Goal: Task Accomplishment & Management: Use online tool/utility

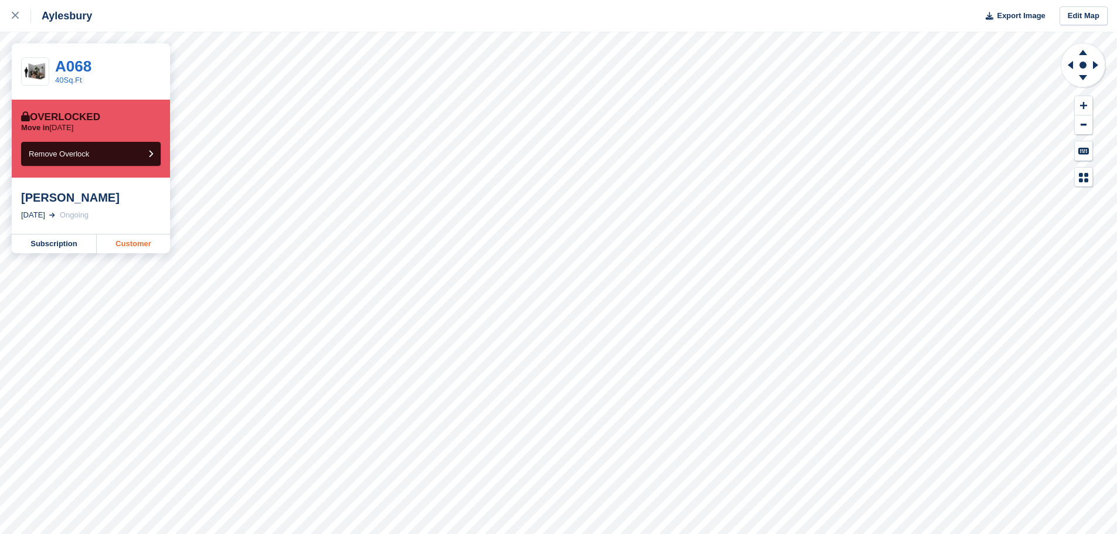
click at [134, 242] on link "Customer" at bounding box center [133, 243] width 73 height 19
click at [118, 246] on link "Customer" at bounding box center [133, 243] width 73 height 19
click at [118, 245] on link "Customer" at bounding box center [133, 243] width 73 height 19
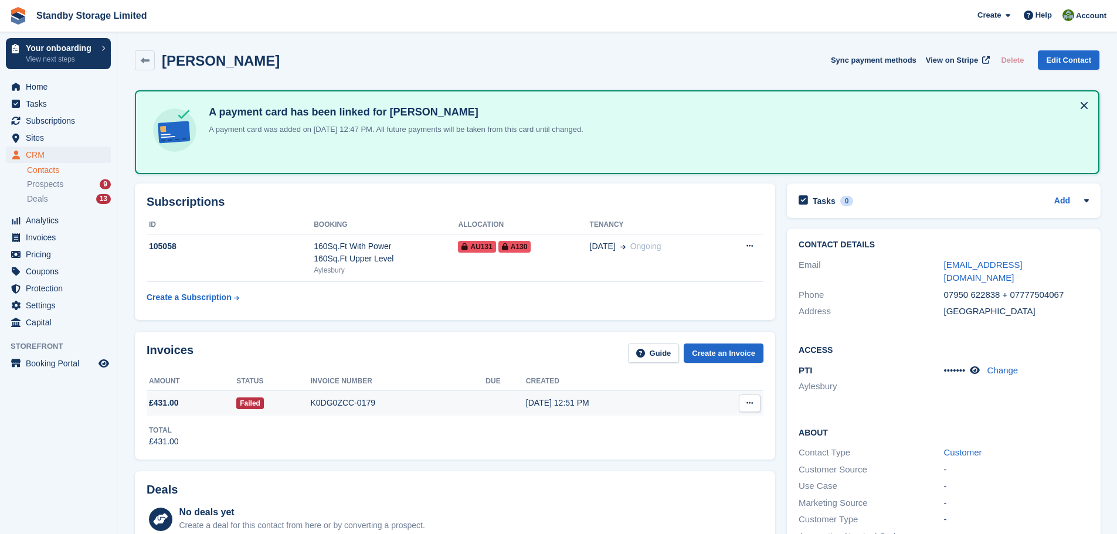
click at [345, 401] on div "K0DG0ZCC-0179" at bounding box center [398, 403] width 175 height 12
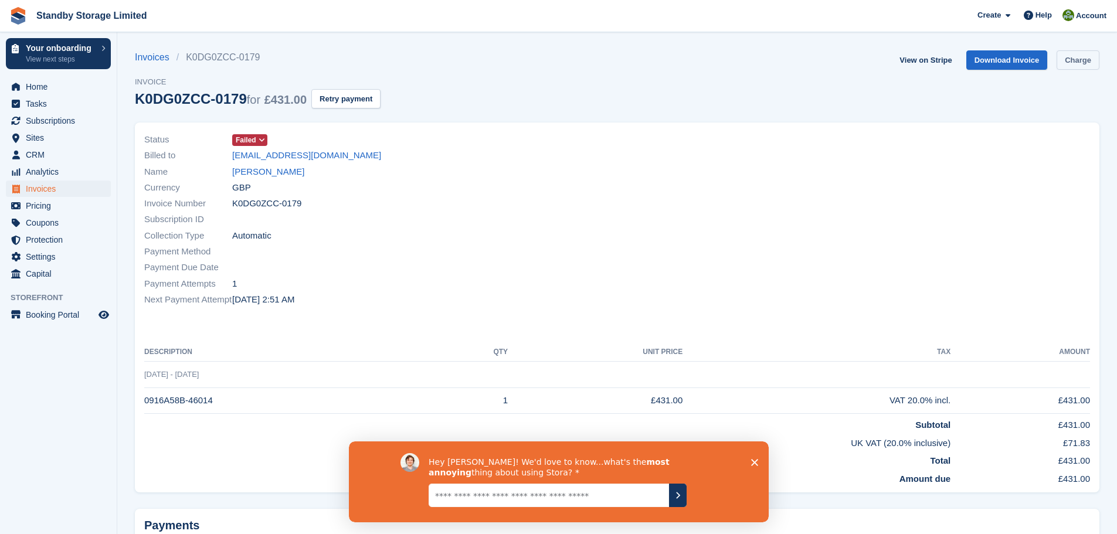
click at [1076, 64] on link "Charge" at bounding box center [1077, 59] width 43 height 19
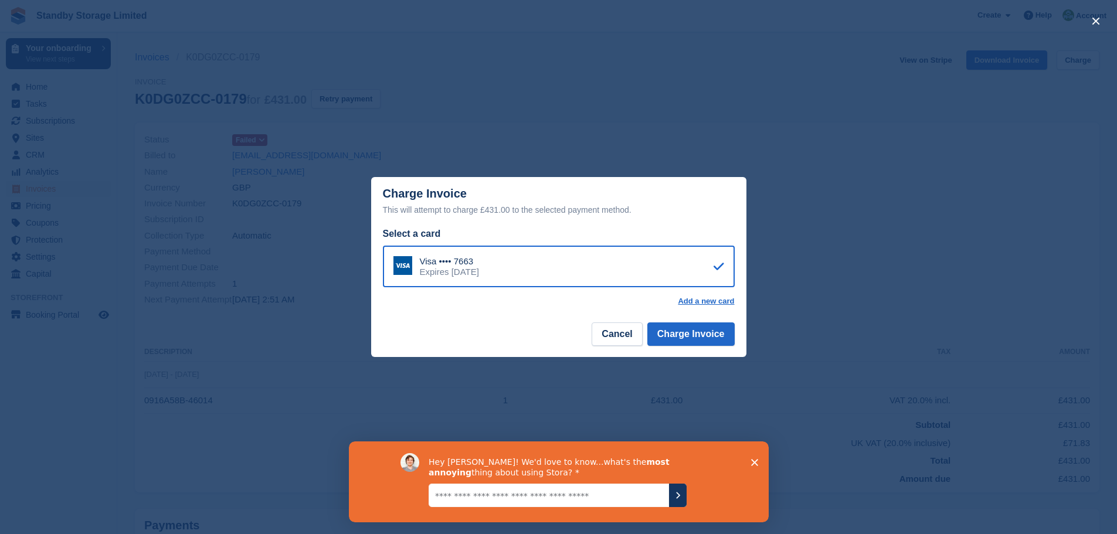
click at [752, 460] on polygon "Close survey" at bounding box center [753, 461] width 7 height 7
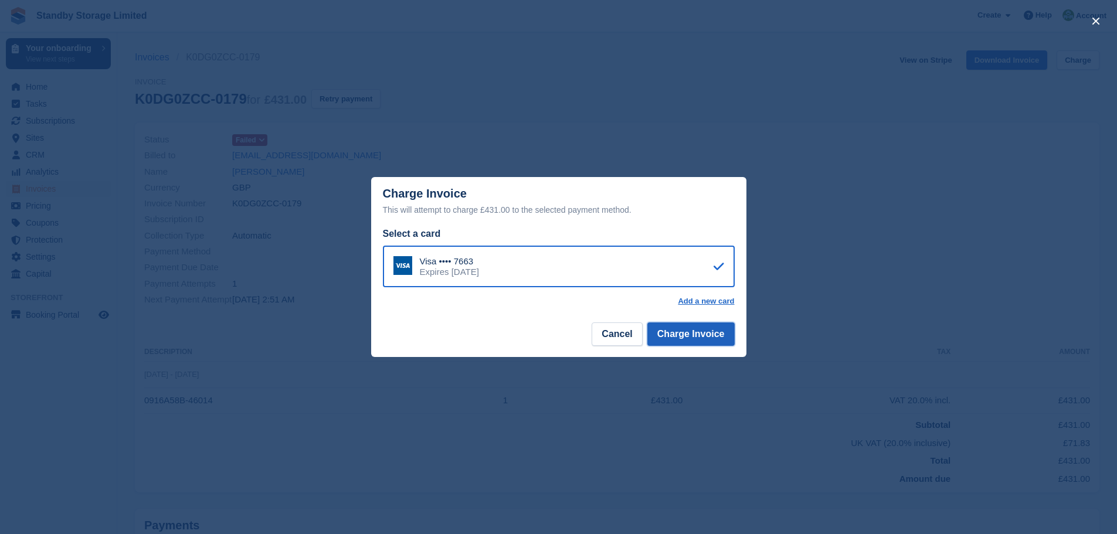
click at [704, 331] on button "Charge Invoice" at bounding box center [690, 333] width 87 height 23
